Goal: Check status: Check status

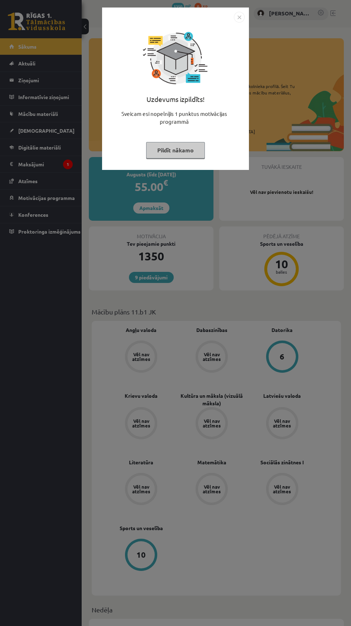
click at [178, 150] on button "Pildīt nākamo" at bounding box center [175, 150] width 59 height 16
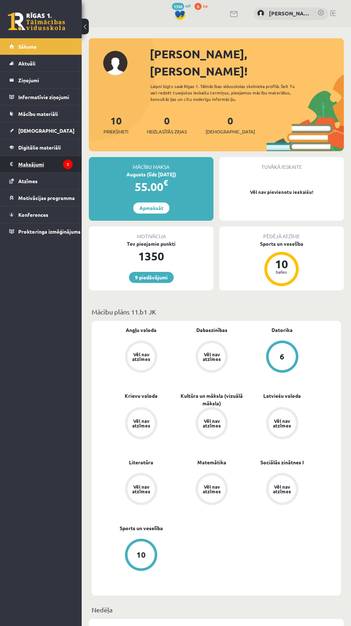
click at [36, 164] on legend "Maksājumi 1" at bounding box center [45, 164] width 54 height 16
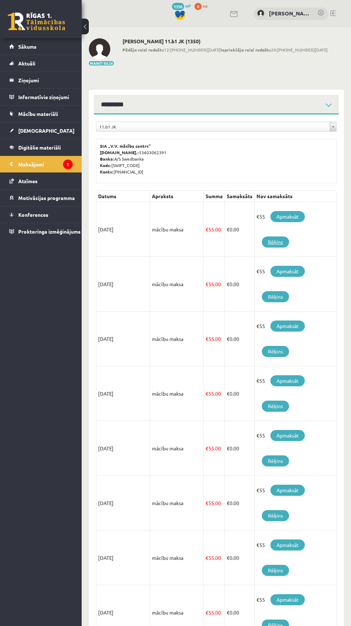
click at [275, 243] on link "Rēķins" at bounding box center [274, 241] width 27 height 11
